Goal: Information Seeking & Learning: Learn about a topic

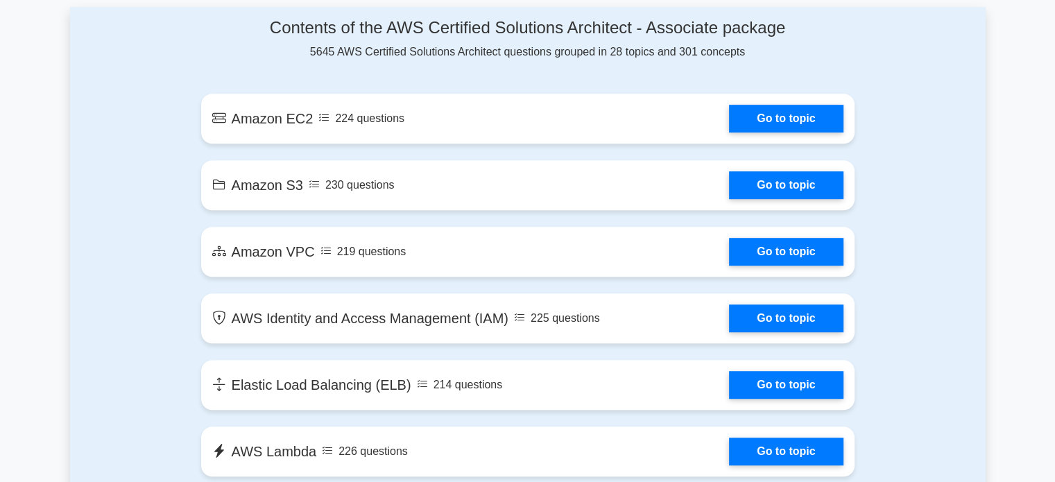
scroll to position [763, 0]
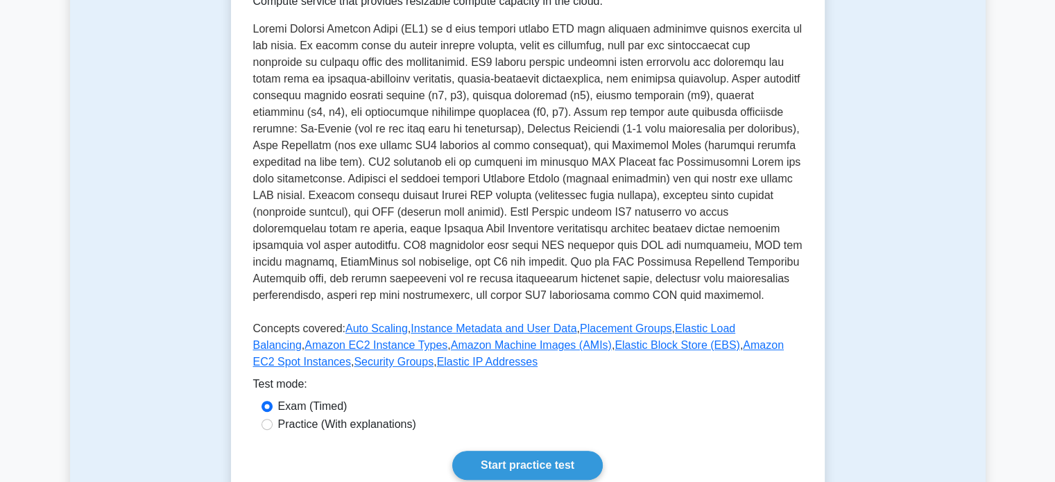
scroll to position [416, 0]
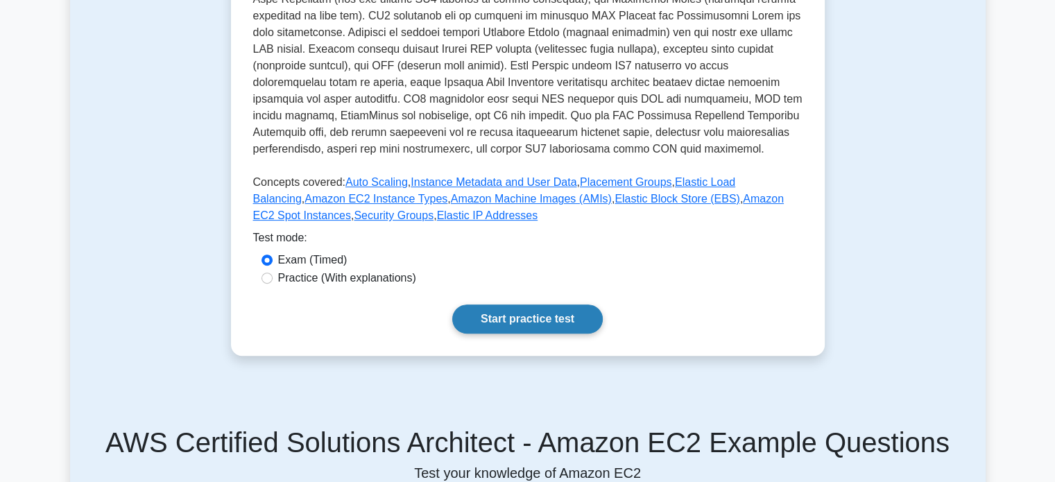
click at [588, 318] on link "Start practice test" at bounding box center [527, 319] width 151 height 29
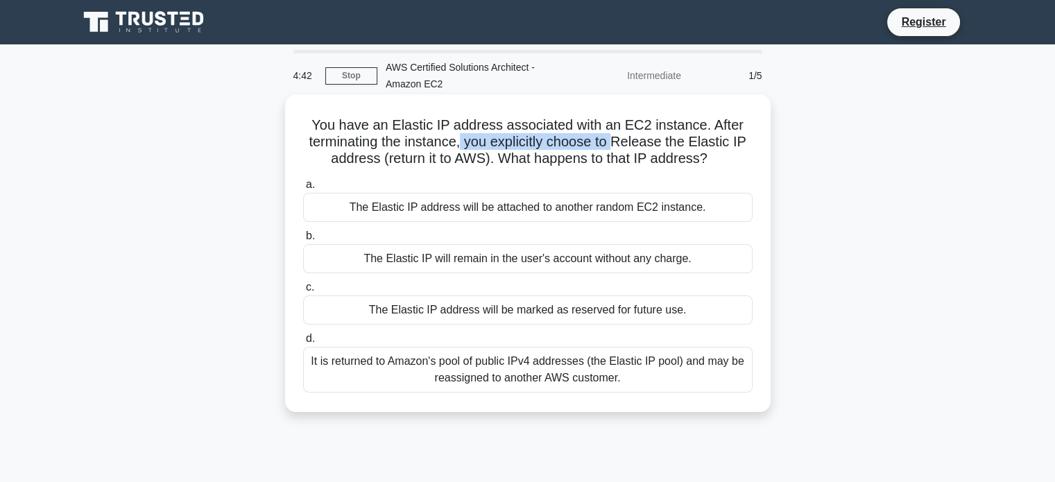
drag, startPoint x: 466, startPoint y: 144, endPoint x: 620, endPoint y: 142, distance: 154.1
click at [620, 142] on h5 "You have an Elastic IP address associated with an EC2 instance. After terminati…" at bounding box center [528, 142] width 452 height 51
click at [541, 260] on div "The Elastic IP will remain in the user's account without any charge." at bounding box center [528, 258] width 450 height 29
click at [303, 241] on input "b. The Elastic IP will remain in the user's account without any charge." at bounding box center [303, 236] width 0 height 9
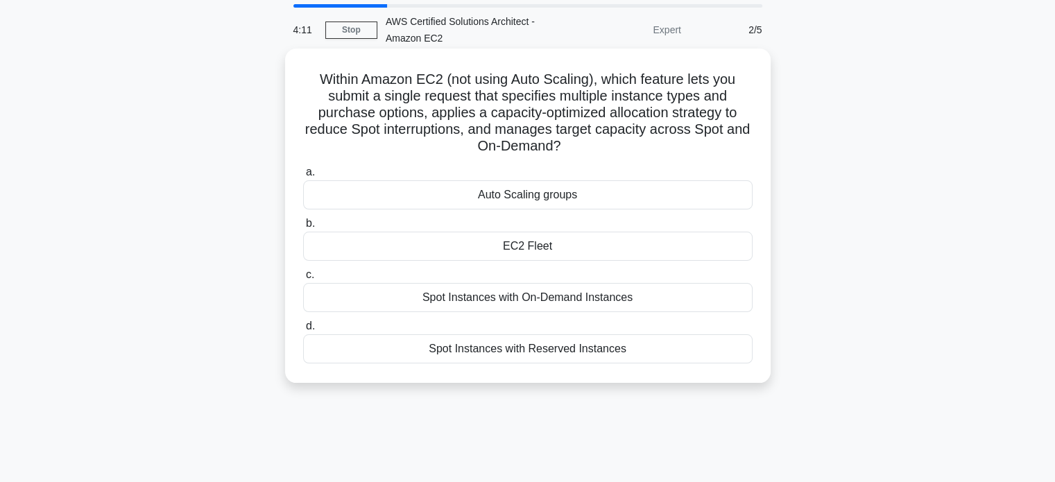
scroll to position [69, 0]
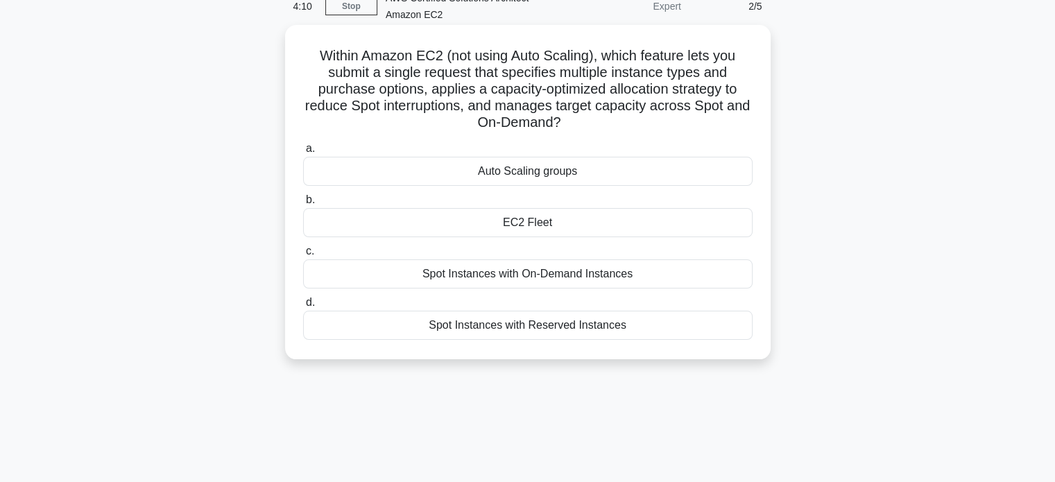
click at [595, 327] on div "Spot Instances with Reserved Instances" at bounding box center [528, 325] width 450 height 29
click at [303, 307] on input "d. Spot Instances with Reserved Instances" at bounding box center [303, 302] width 0 height 9
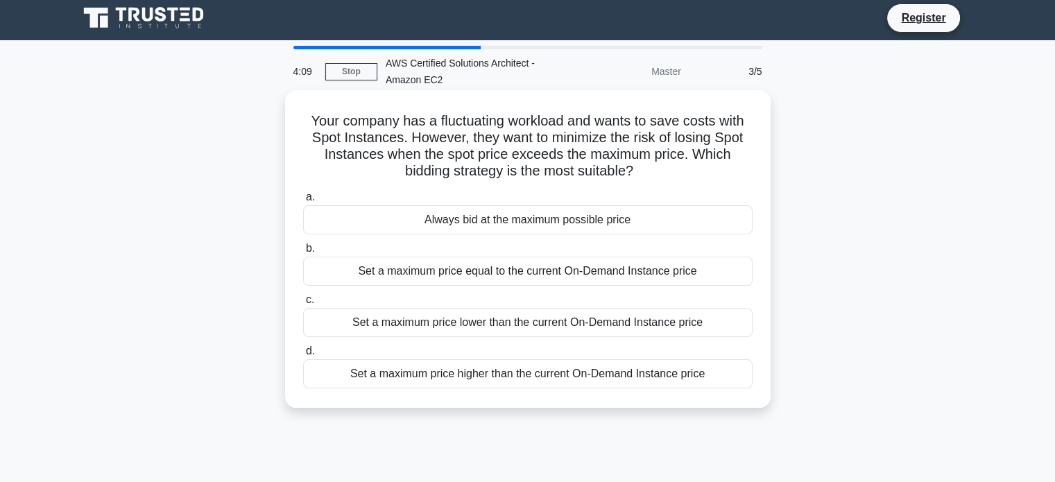
scroll to position [0, 0]
